Goal: Task Accomplishment & Management: Complete application form

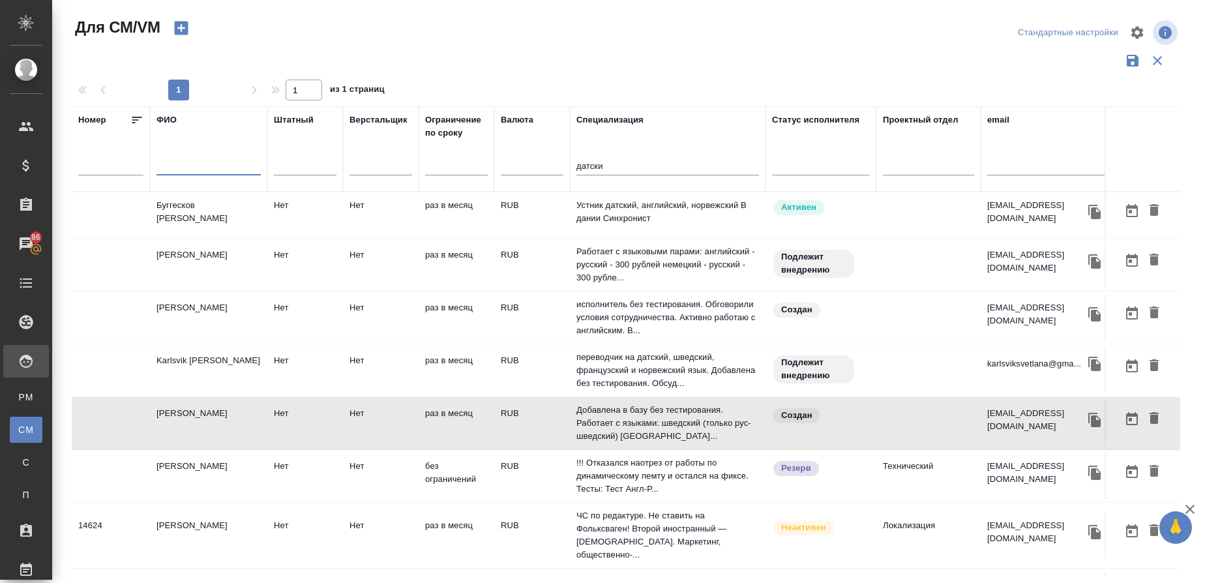
click at [170, 160] on input "text" at bounding box center [209, 167] width 104 height 16
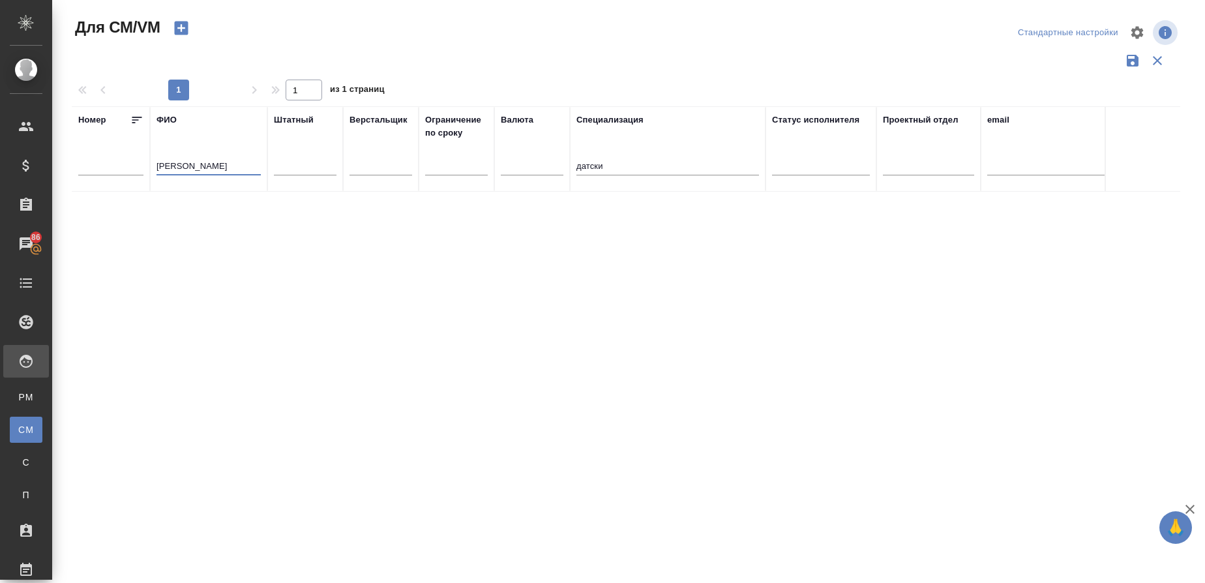
type input "[PERSON_NAME]"
click at [642, 165] on input "датски" at bounding box center [667, 167] width 183 height 16
type input "д"
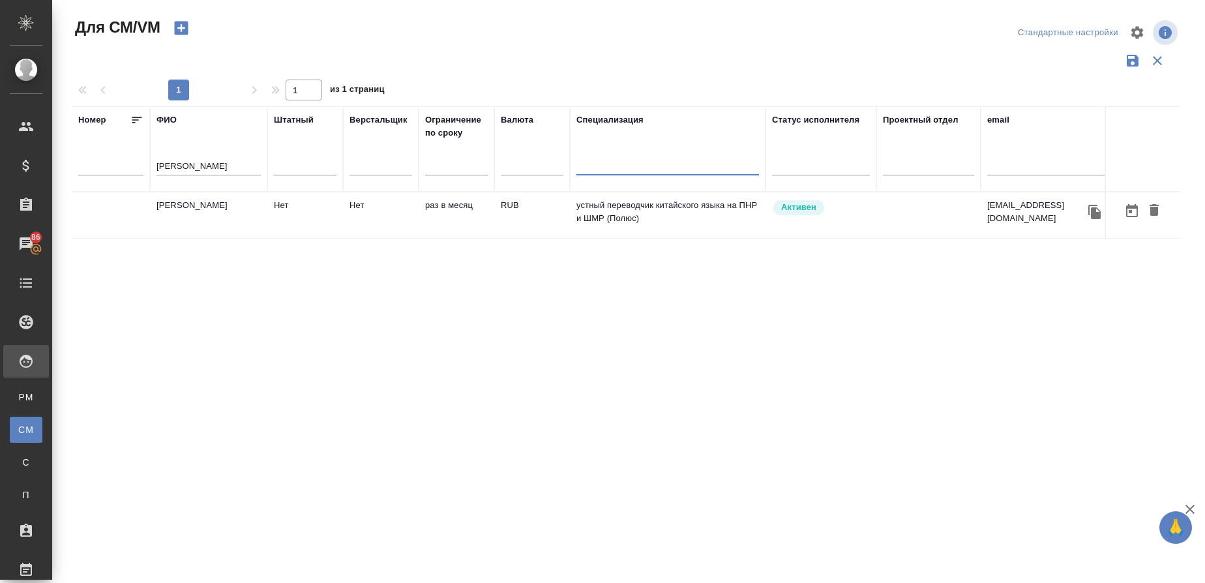
click at [218, 216] on td "[PERSON_NAME]" at bounding box center [208, 215] width 117 height 46
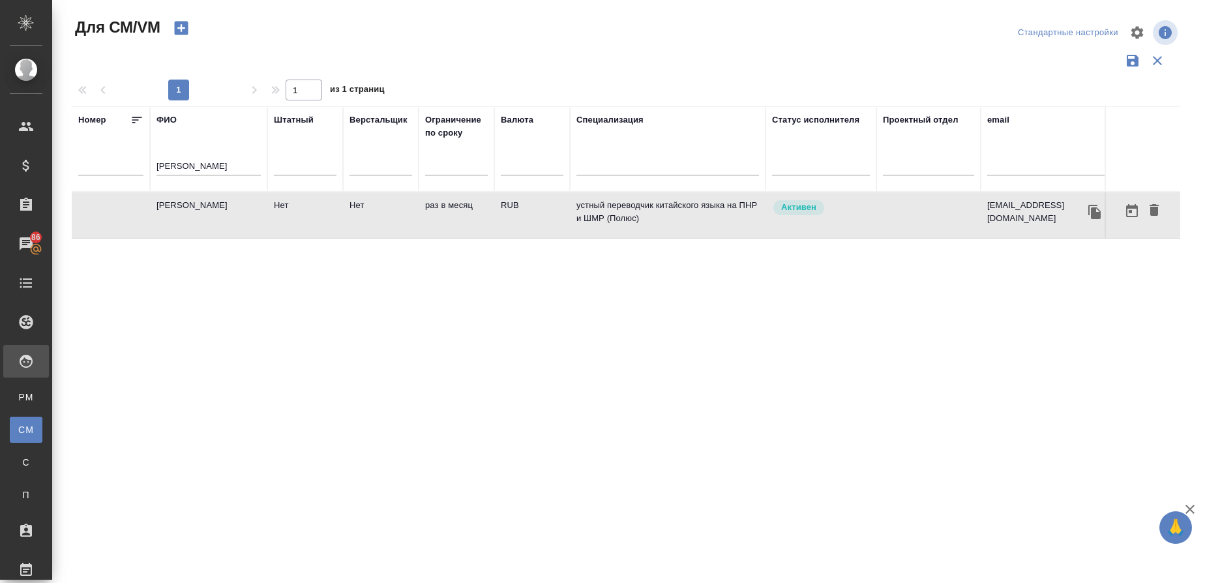
click at [218, 216] on td "[PERSON_NAME]" at bounding box center [208, 215] width 117 height 46
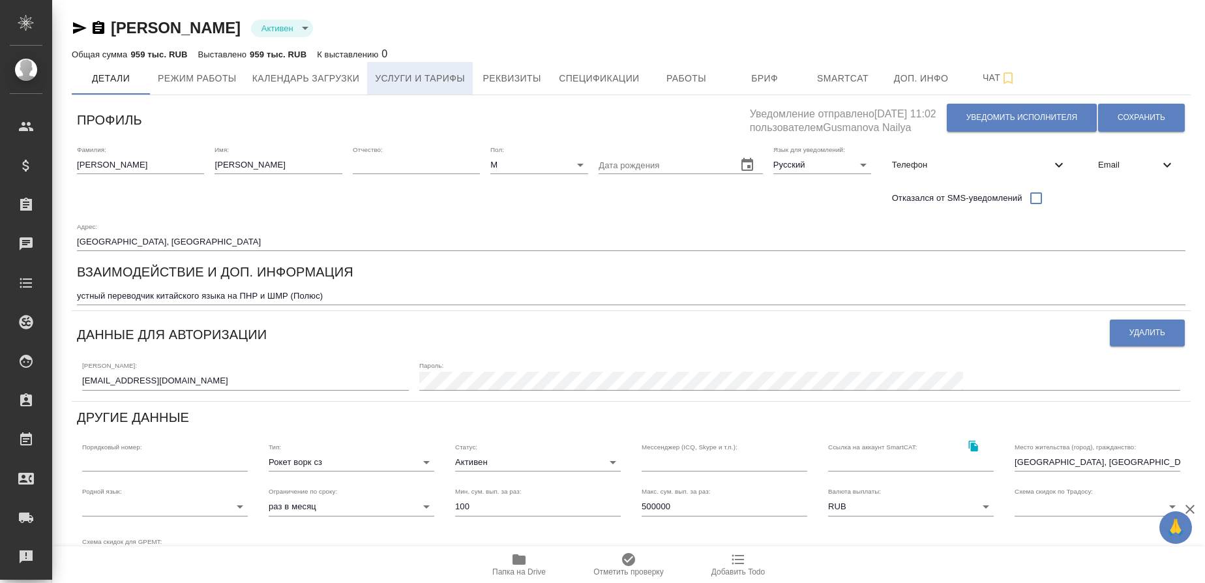
click at [457, 68] on button "Услуги и тарифы" at bounding box center [420, 78] width 106 height 33
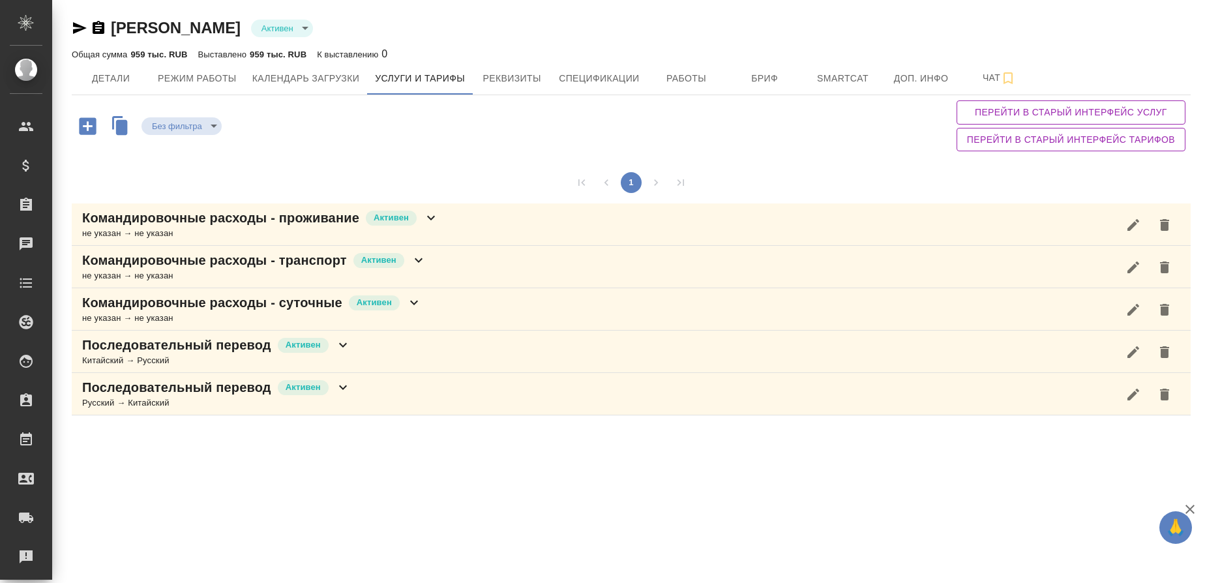
click at [92, 132] on icon "button" at bounding box center [87, 125] width 17 height 17
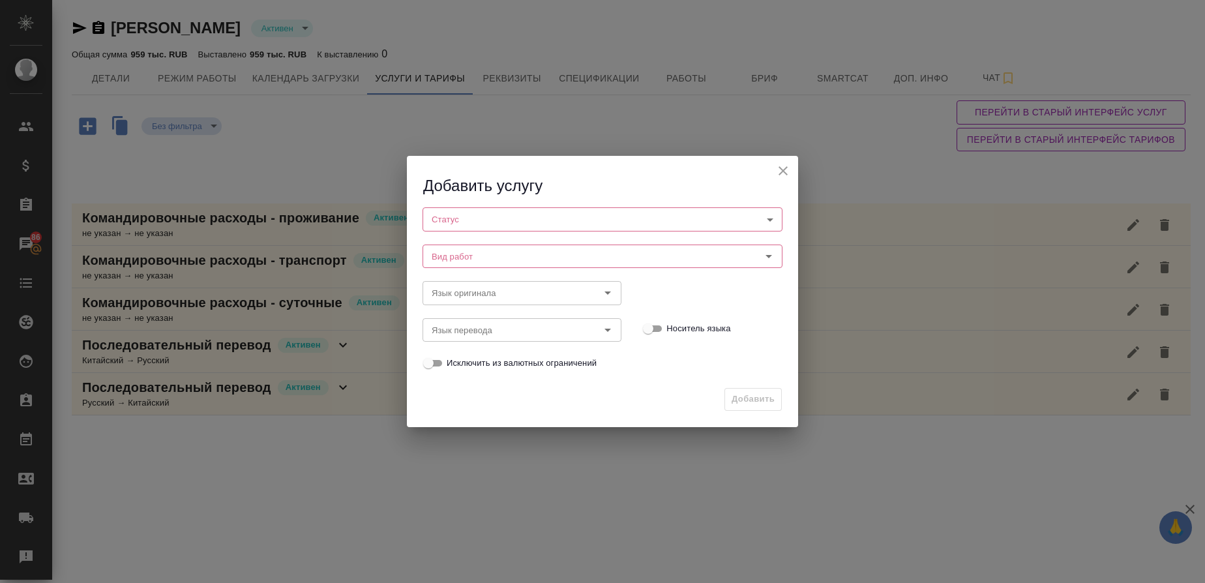
click at [520, 212] on body "🙏 .cls-1 fill:#fff; AWATERA Gusmanova Nailya Клиенты Спецификации Заказы 86 Чат…" at bounding box center [602, 291] width 1205 height 583
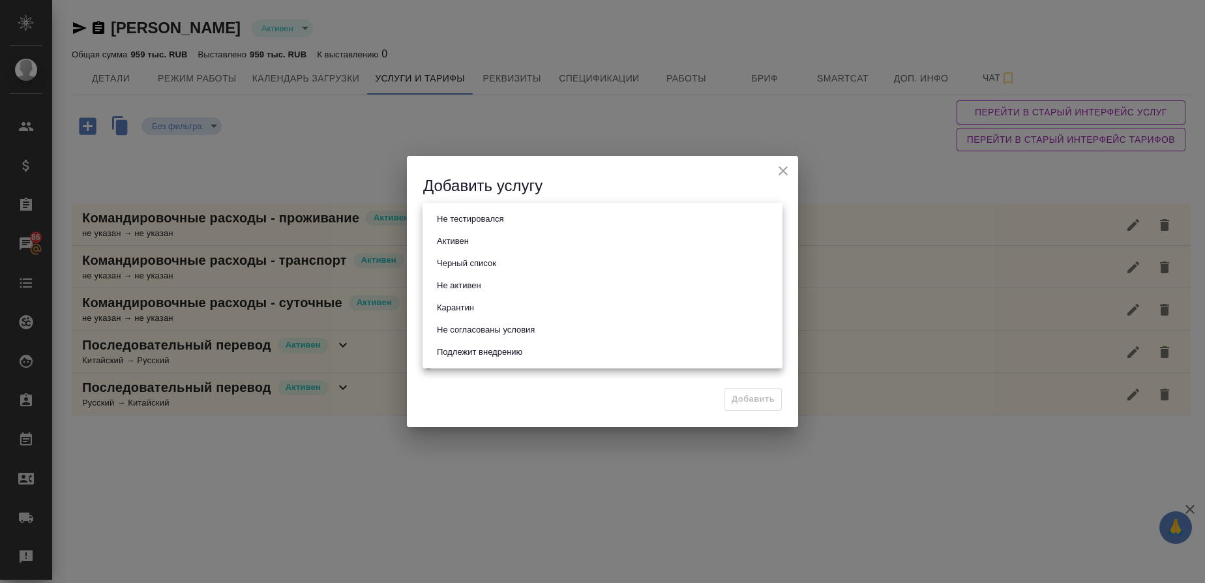
click at [471, 235] on button "Активен" at bounding box center [453, 241] width 40 height 14
type input "active"
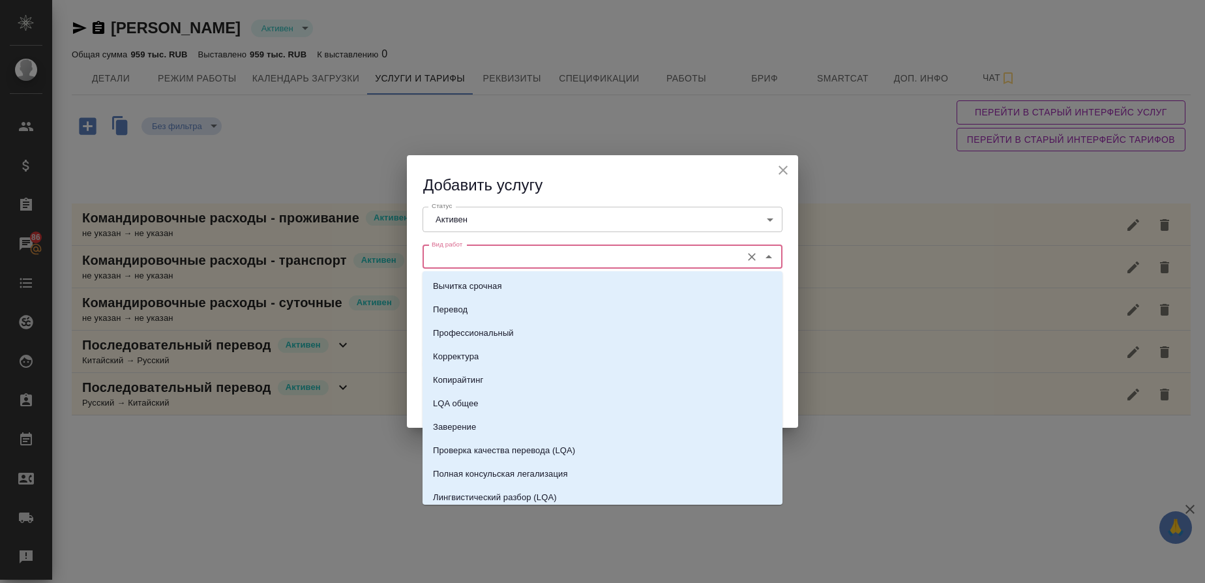
click at [465, 252] on input "Вид работ" at bounding box center [580, 257] width 308 height 16
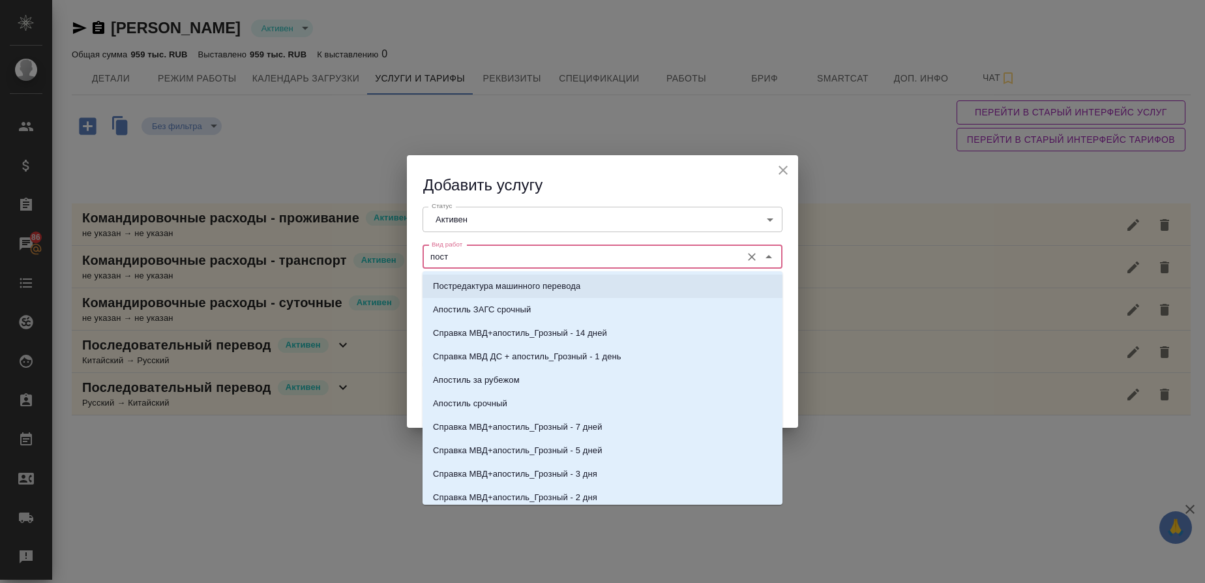
click at [468, 288] on p "Постредактура машинного перевода" at bounding box center [506, 286] width 147 height 13
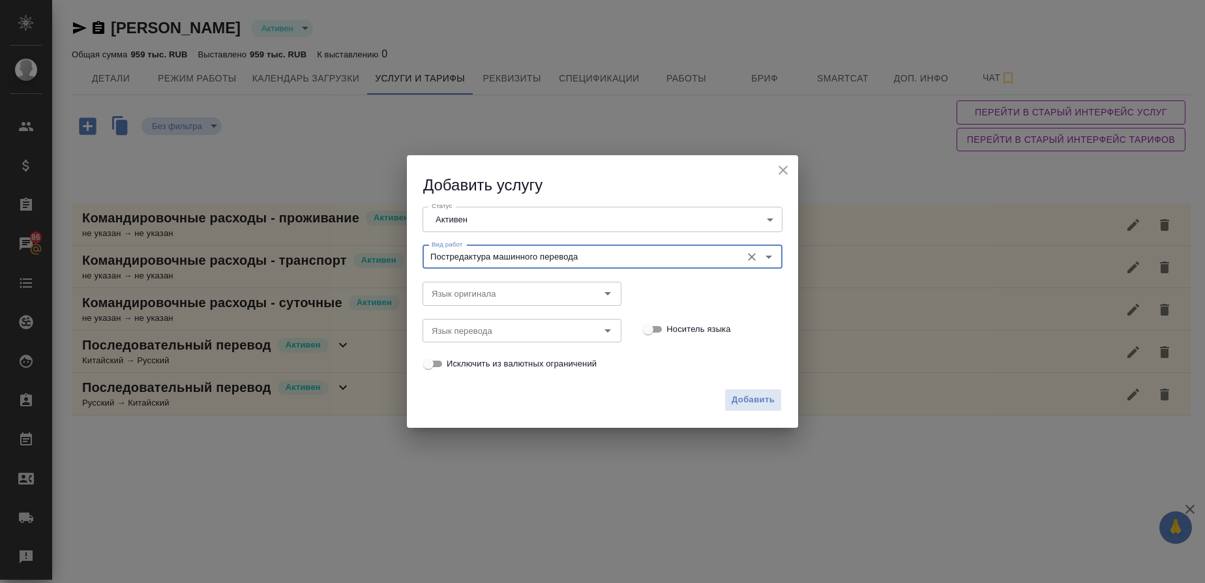
type input "Постредактура машинного перевода"
click at [509, 292] on input "Язык оригинала" at bounding box center [499, 294] width 147 height 16
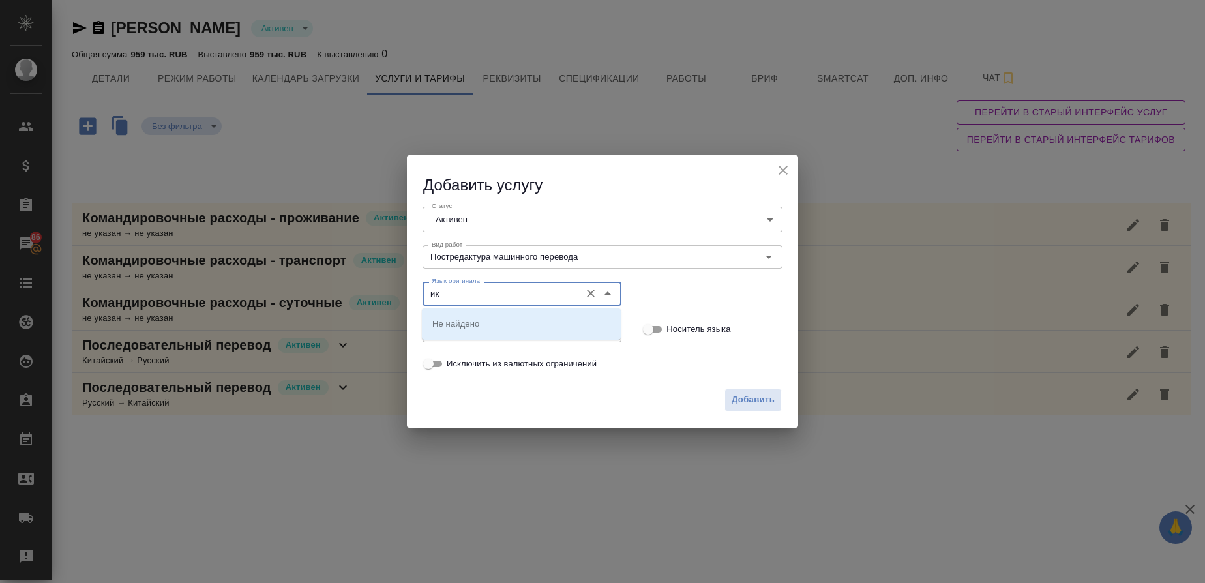
type input "и"
click at [478, 324] on li "Китайский" at bounding box center [521, 323] width 199 height 23
type input "Китайский"
click at [475, 328] on input "Язык перевода" at bounding box center [499, 331] width 147 height 16
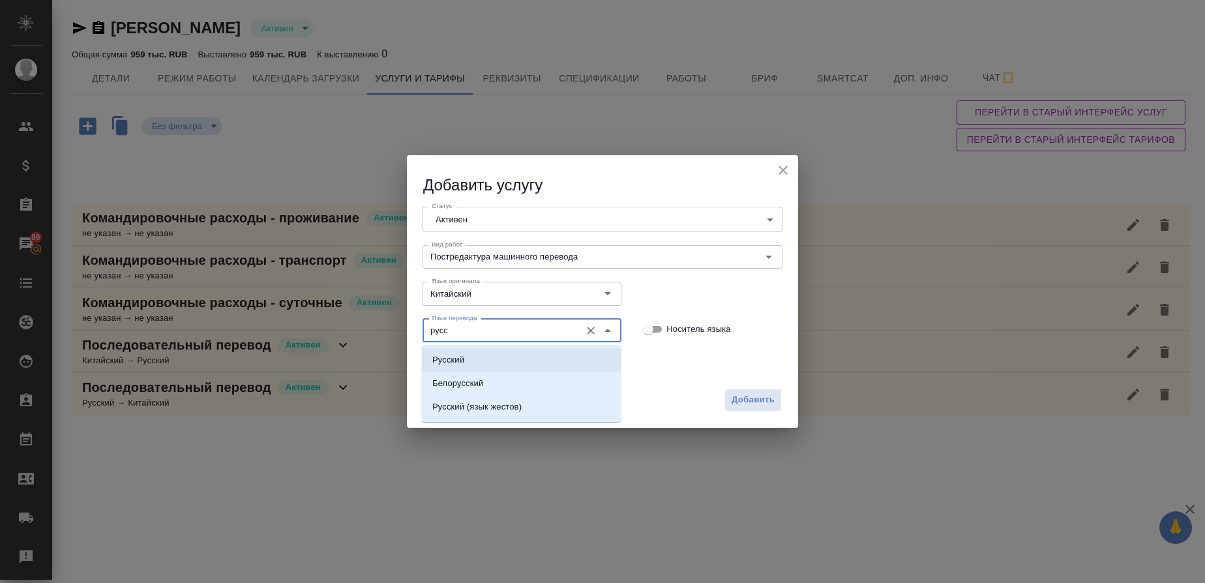
click at [474, 365] on li "Русский" at bounding box center [521, 359] width 199 height 23
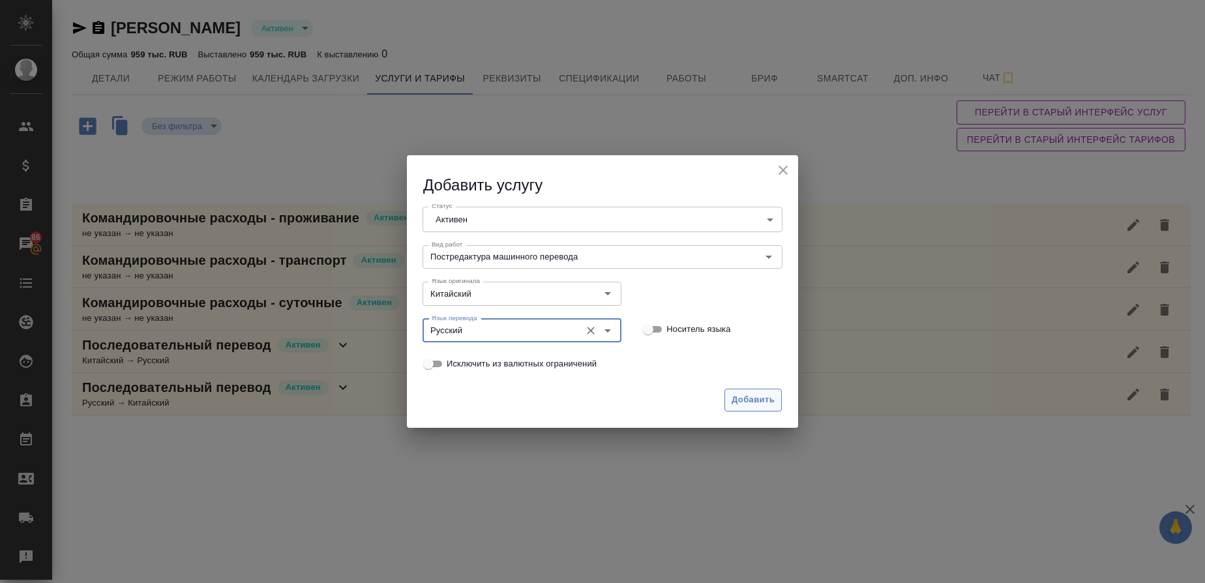
type input "Русский"
click at [750, 396] on span "Добавить" at bounding box center [753, 400] width 43 height 15
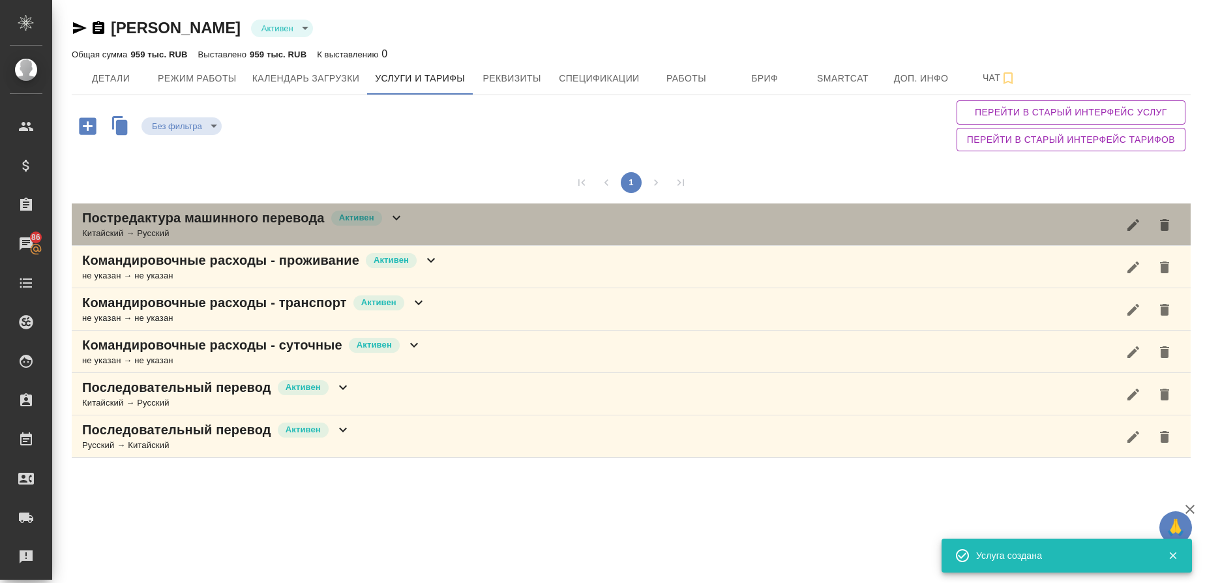
click at [145, 231] on div "Китайский → Русский" at bounding box center [243, 233] width 322 height 13
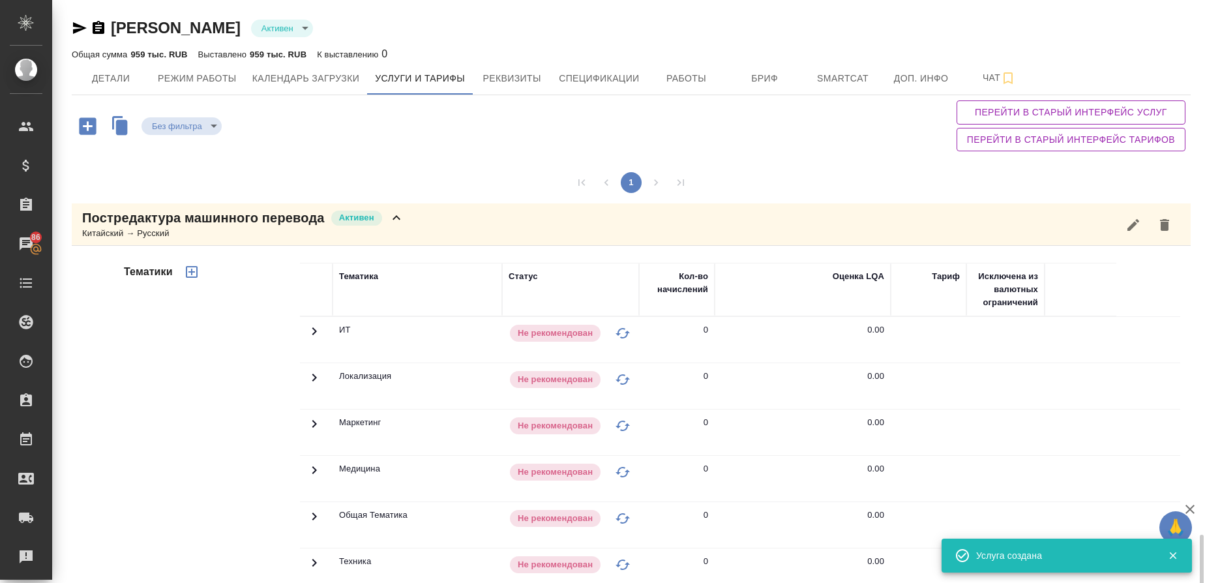
scroll to position [365, 0]
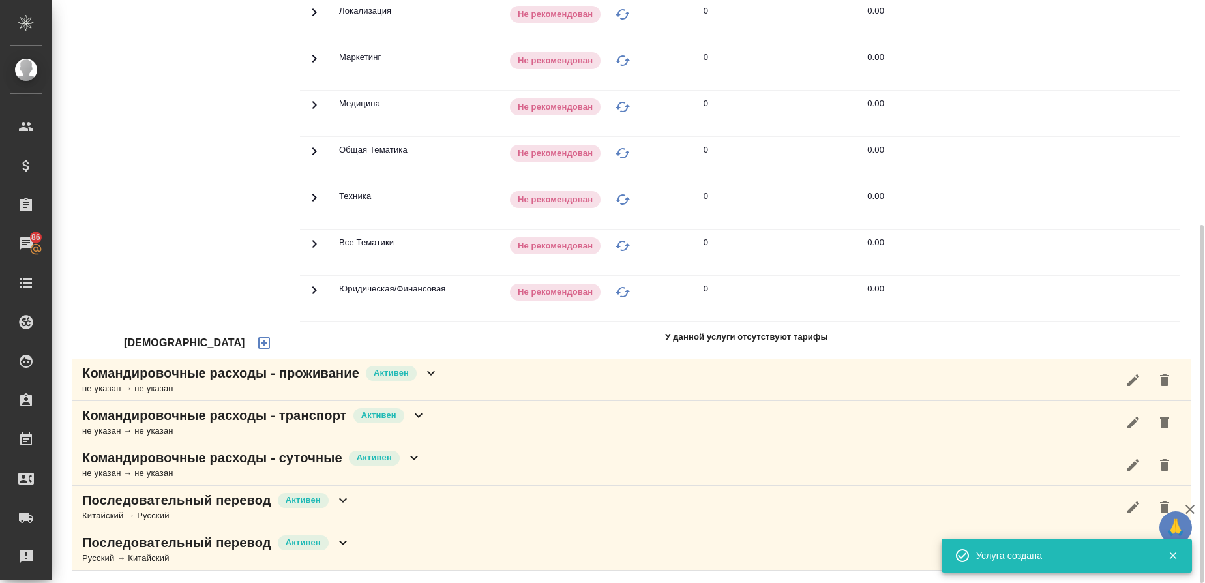
click at [256, 342] on icon "button" at bounding box center [264, 343] width 16 height 16
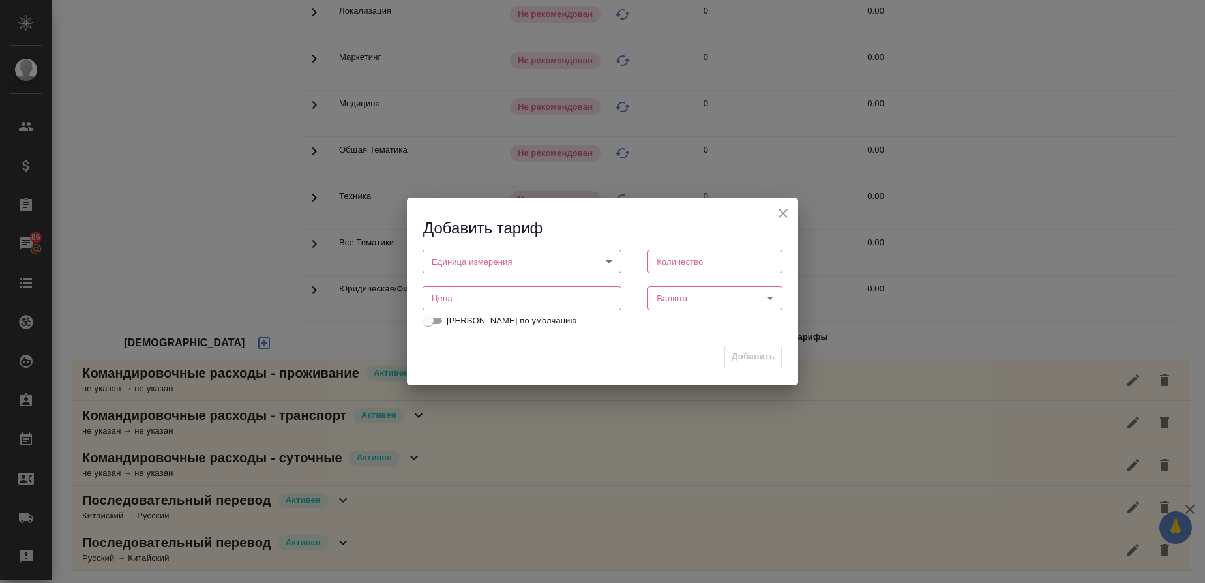
click at [558, 261] on body "🙏 .cls-1 fill:#fff; AWATERA Gusmanova Nailya Клиенты Спецификации Заказы 86 Чат…" at bounding box center [602, 291] width 1205 height 583
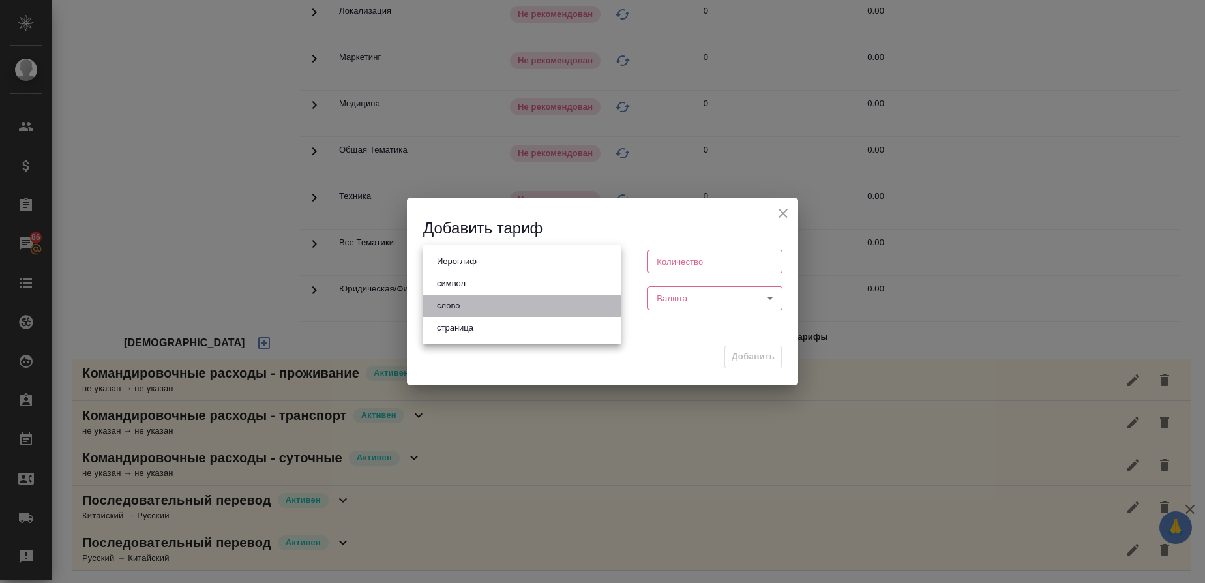
click at [489, 302] on li "слово" at bounding box center [522, 306] width 199 height 22
type input "5a8b1489cc6b4906c91bfd90"
type input "1"
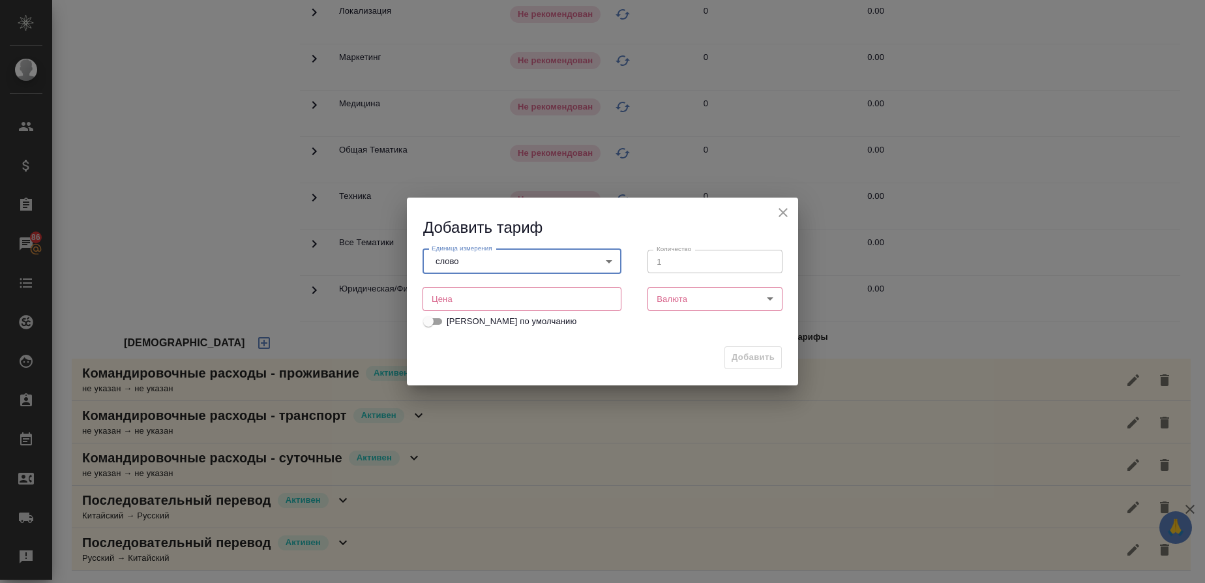
click at [558, 303] on input "number" at bounding box center [522, 298] width 199 height 23
type input "1"
click at [668, 303] on body "🙏 .cls-1 fill:#fff; AWATERA Gusmanova Nailya Клиенты Спецификации Заказы 86 Чат…" at bounding box center [602, 291] width 1205 height 583
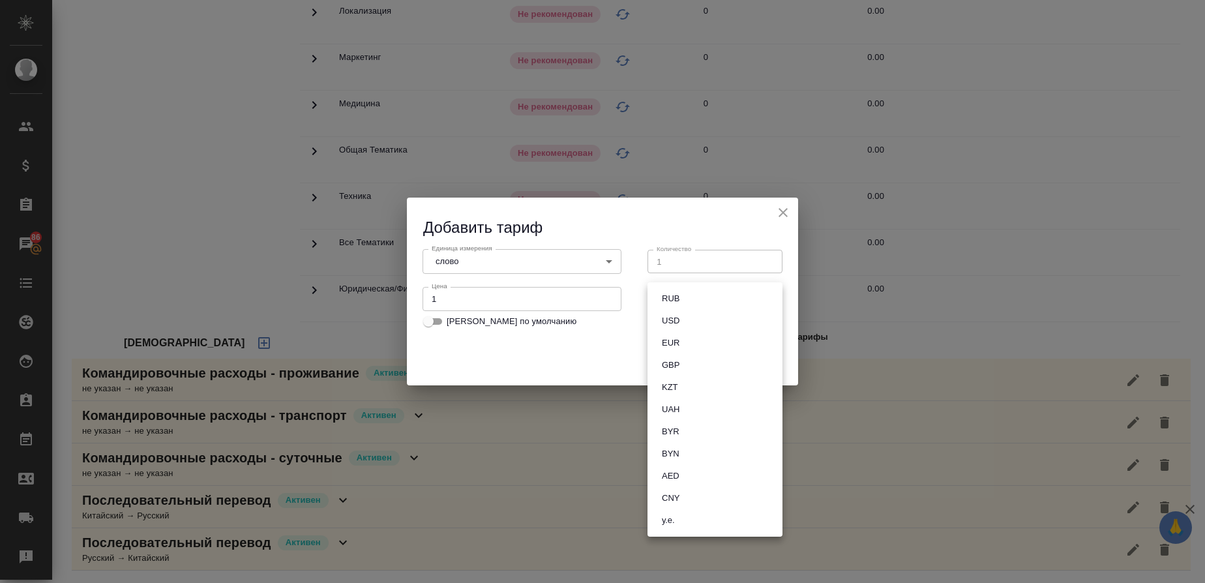
click at [675, 304] on button "RUB" at bounding box center [670, 298] width 25 height 14
type input "RUB"
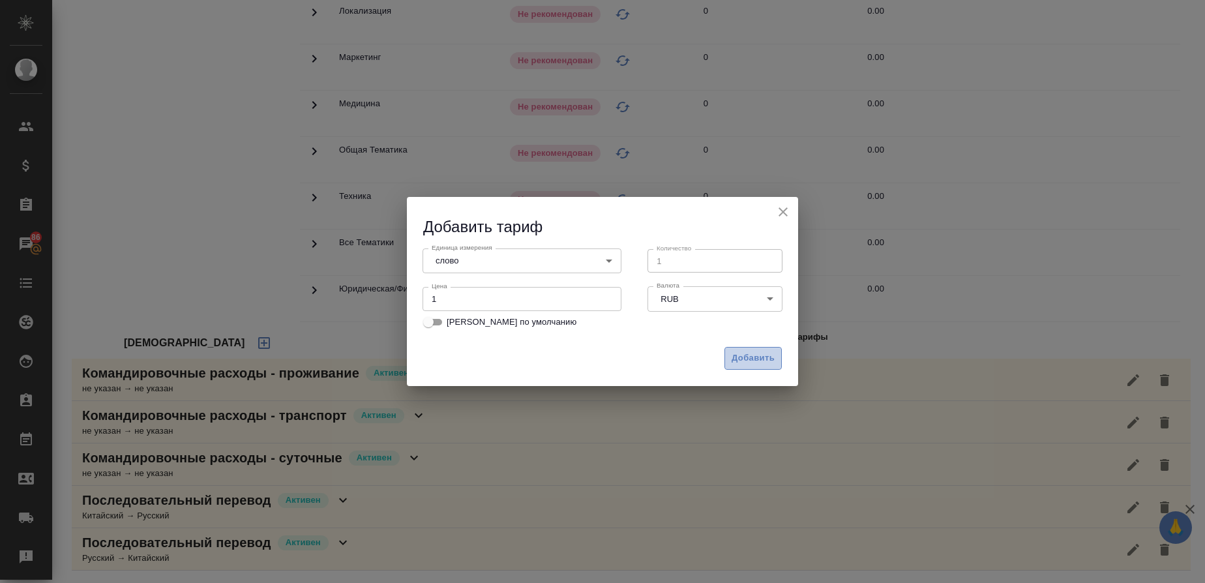
click at [751, 357] on span "Добавить" at bounding box center [753, 358] width 43 height 15
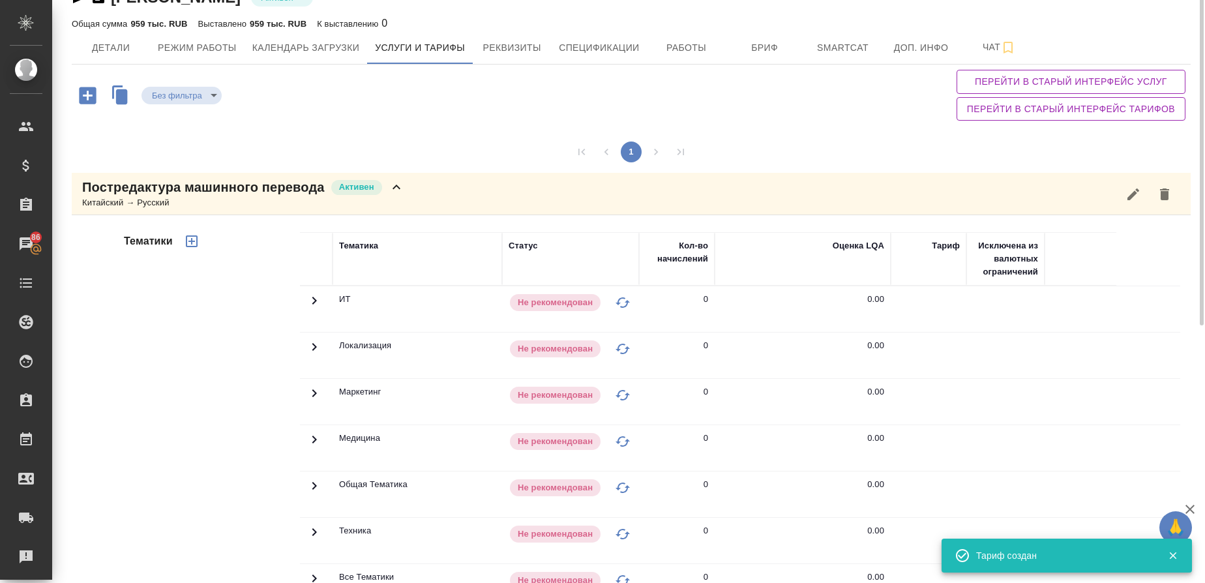
scroll to position [12, 0]
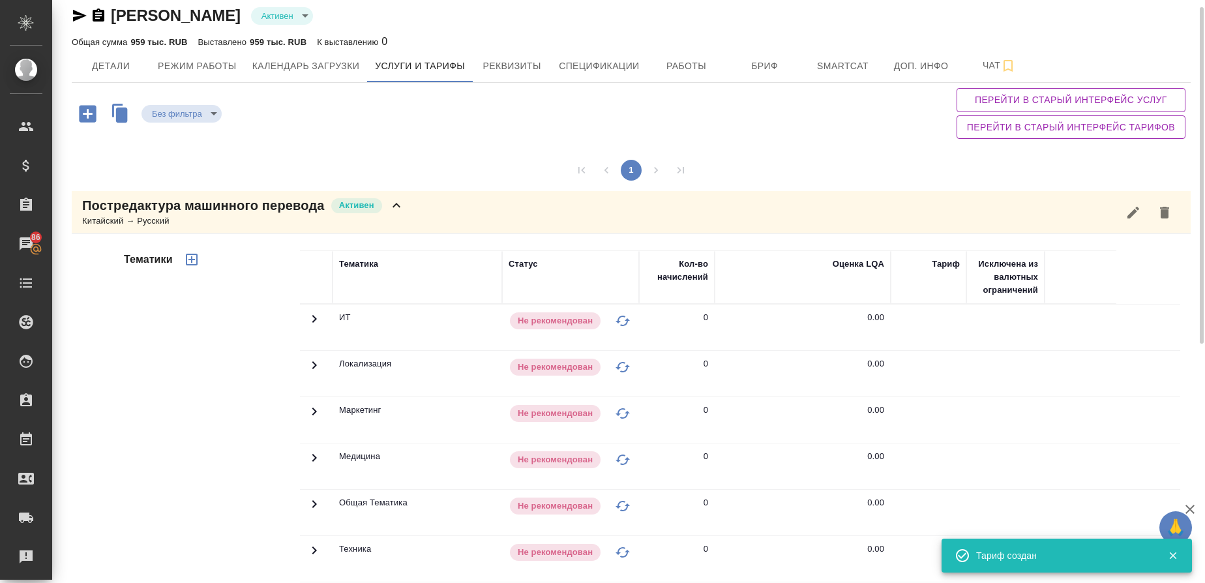
click at [193, 260] on icon "button" at bounding box center [192, 260] width 12 height 12
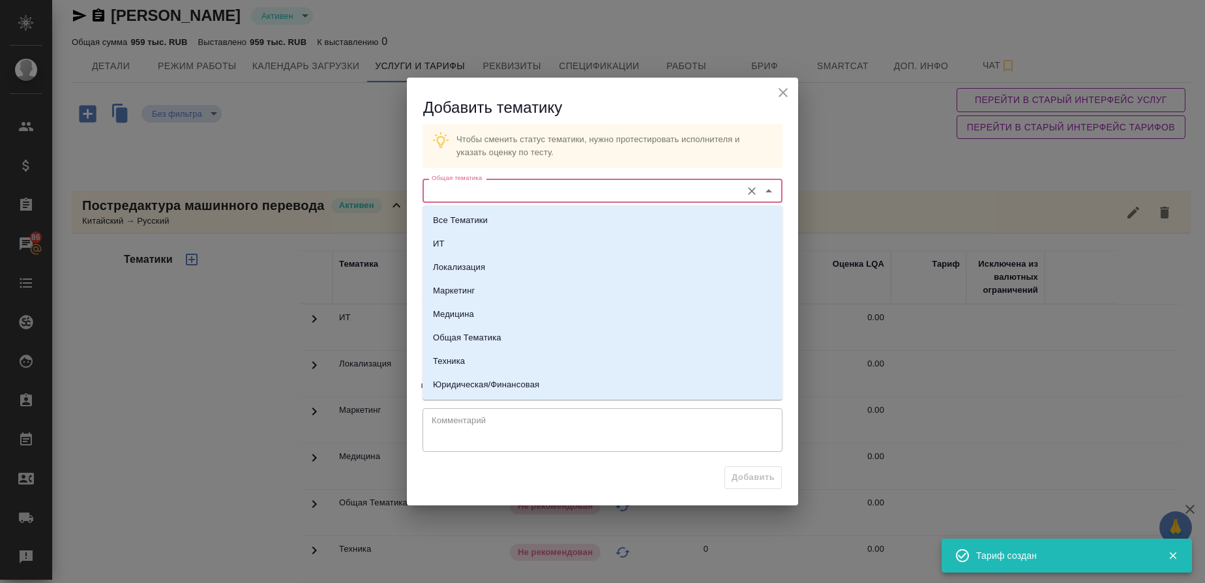
click at [546, 198] on input "Общая тематика" at bounding box center [580, 191] width 308 height 16
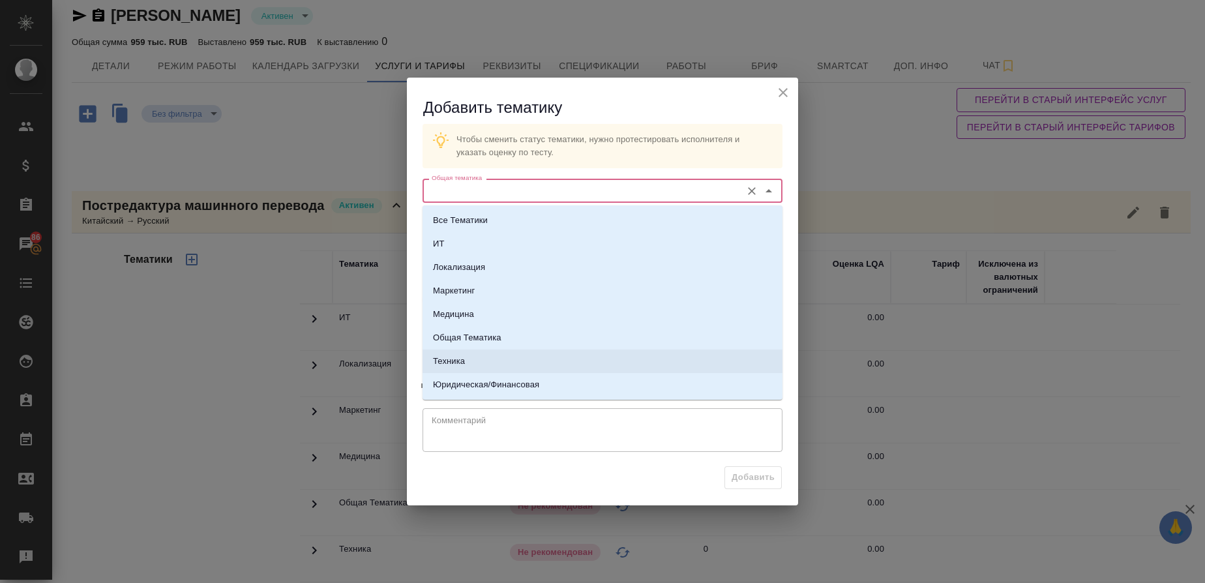
click at [473, 362] on li "Техника" at bounding box center [603, 361] width 360 height 23
type input "Техника"
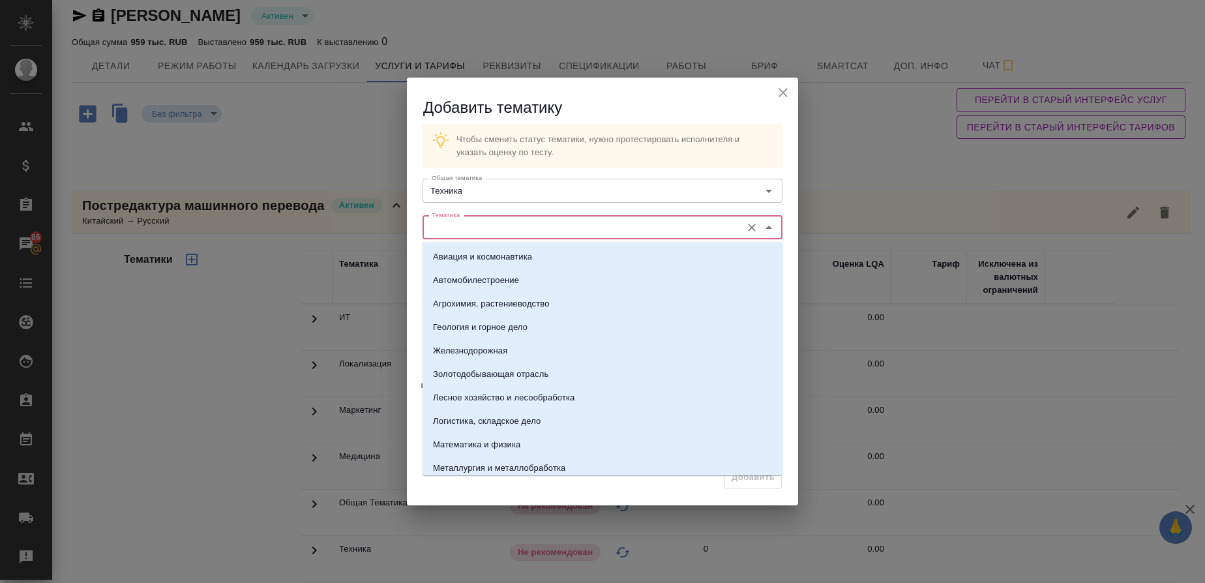
click at [486, 229] on input "Тематика" at bounding box center [580, 228] width 308 height 16
click at [480, 464] on p "Металлургия и металлобработка" at bounding box center [499, 468] width 132 height 13
type input "Металлургия и металлобработка"
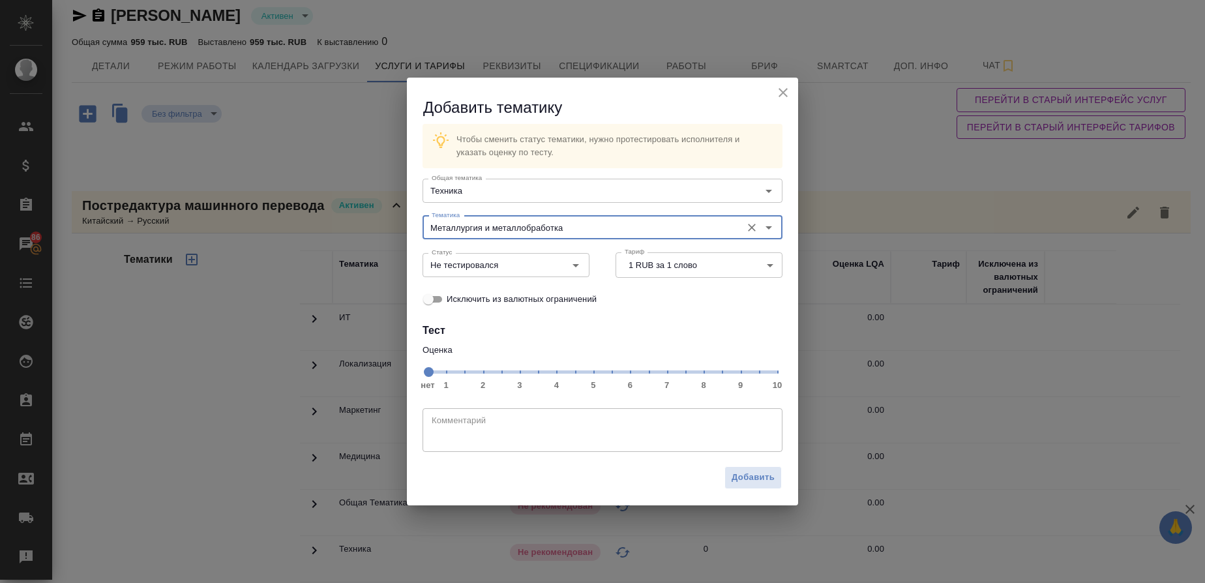
click at [685, 373] on span "нет 1 2 3 4 5 6 7 8 9 10" at bounding box center [603, 371] width 350 height 18
click at [575, 265] on icon "Open" at bounding box center [576, 265] width 7 height 3
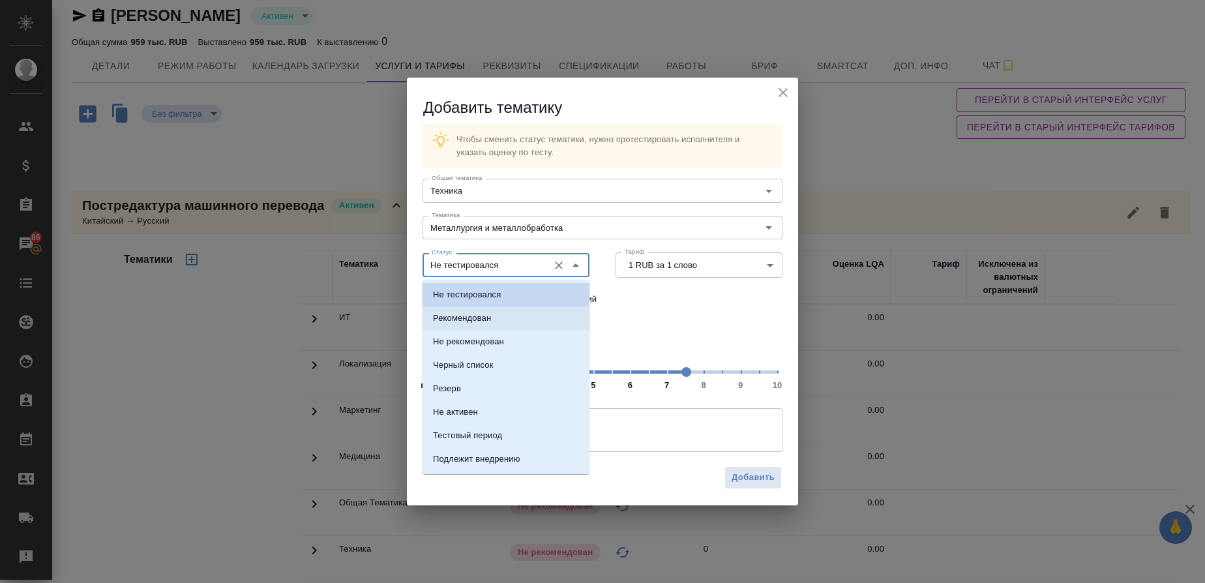
click at [505, 312] on li "Рекомендован" at bounding box center [506, 317] width 167 height 23
type input "Рекомендован"
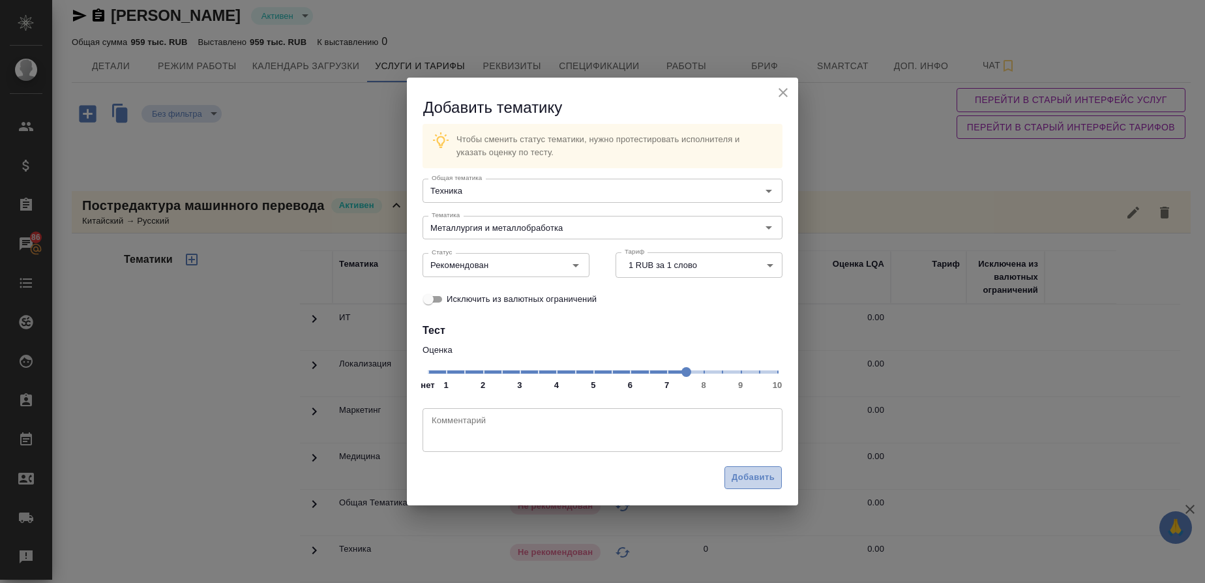
click at [749, 475] on span "Добавить" at bounding box center [753, 477] width 43 height 15
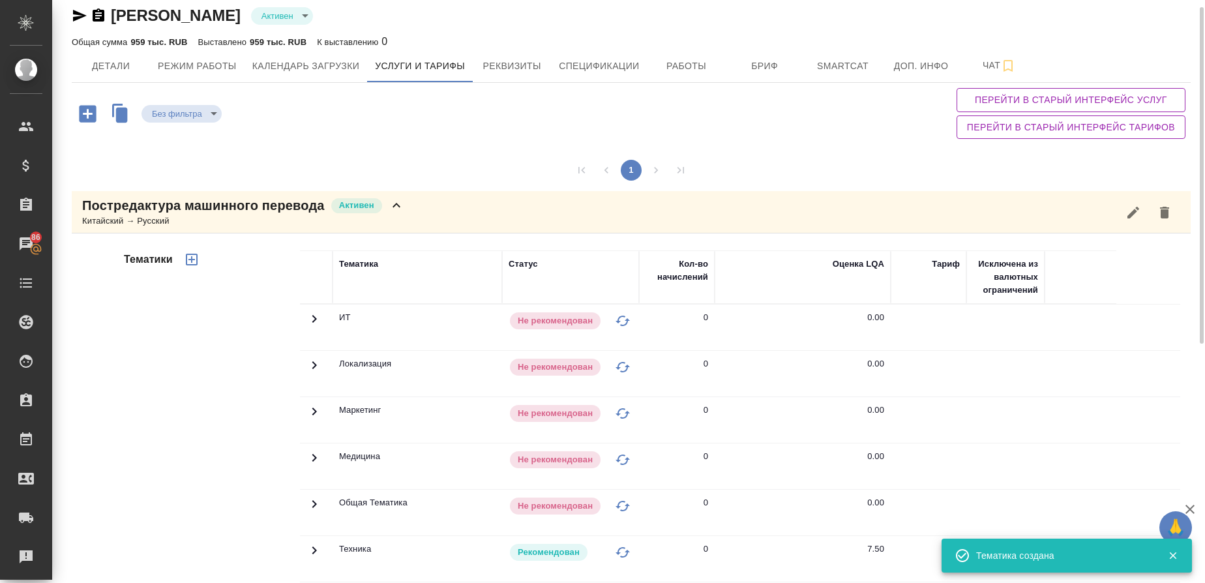
click at [220, 208] on p "Постредактура машинного перевода" at bounding box center [203, 205] width 243 height 18
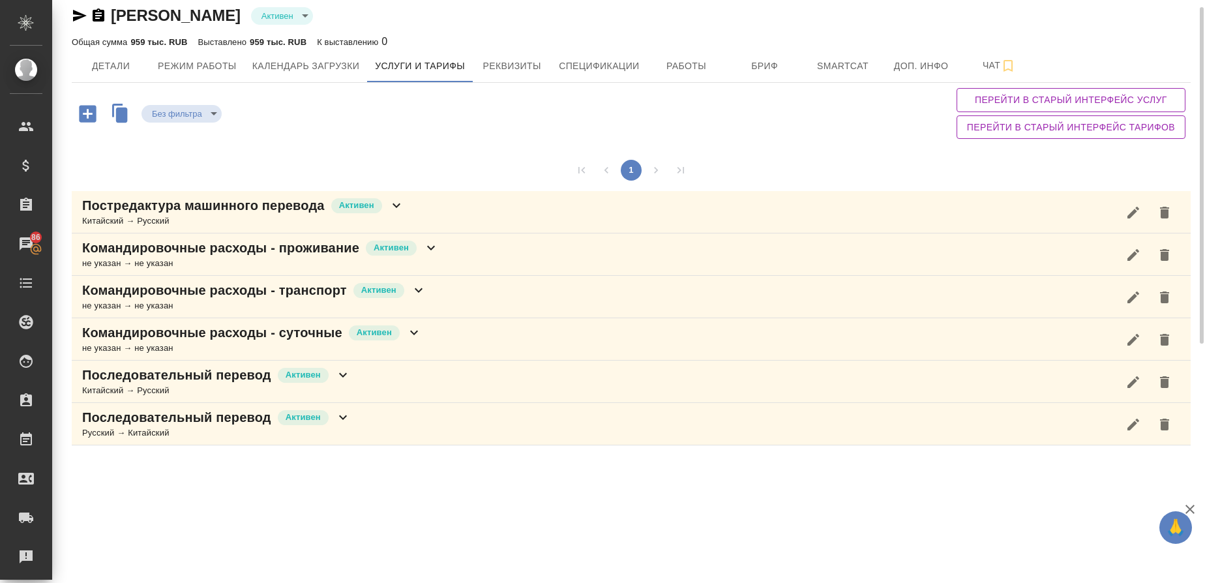
click at [82, 16] on icon "button" at bounding box center [80, 16] width 16 height 16
click at [80, 20] on icon "button" at bounding box center [80, 16] width 16 height 16
